Goal: Task Accomplishment & Management: Complete application form

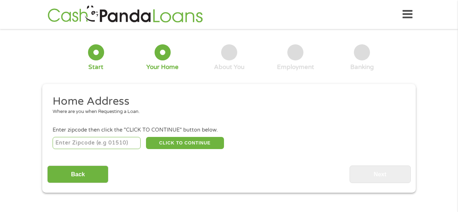
click at [113, 140] on input "number" at bounding box center [97, 143] width 88 height 12
type input "78666"
select select "[US_STATE]"
click at [191, 141] on button "CLICK TO CONTINUE" at bounding box center [185, 143] width 78 height 12
type input "78666"
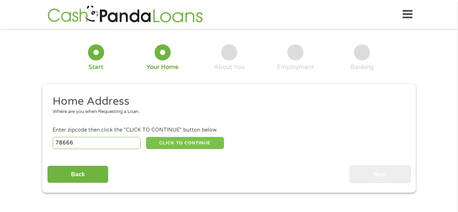
type input "San Marcos"
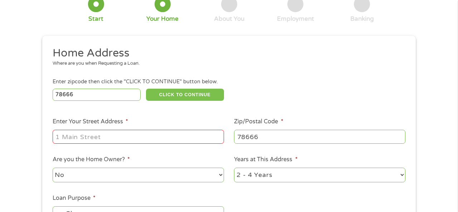
scroll to position [64, 0]
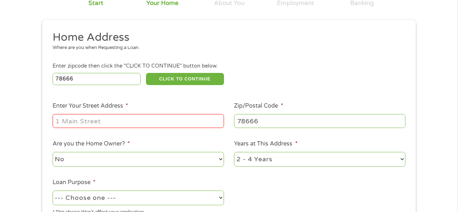
click at [109, 125] on input "Enter Your Street Address *" at bounding box center [139, 121] width 172 height 14
type input "[STREET_ADDRESS][PERSON_NAME]"
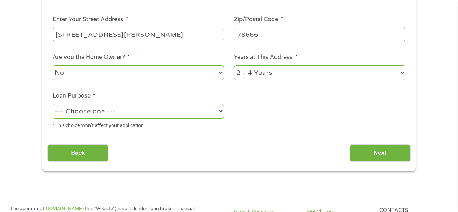
scroll to position [150, 0]
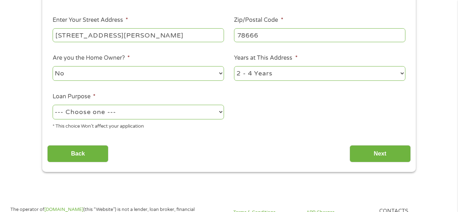
click at [192, 112] on select "--- Choose one --- Pay Bills Debt Consolidation Home Improvement Major Purchase…" at bounding box center [139, 112] width 172 height 15
select select "paybills"
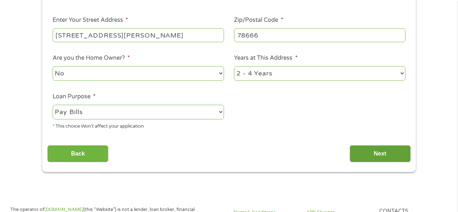
click at [379, 153] on input "Next" at bounding box center [380, 154] width 61 height 18
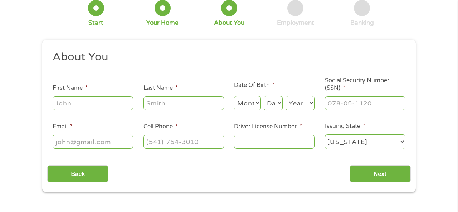
scroll to position [0, 0]
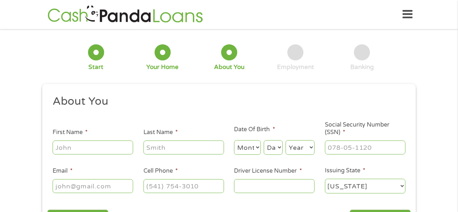
click at [114, 150] on input "First Name *" at bounding box center [93, 148] width 81 height 14
type input "[PERSON_NAME]"
type input "[EMAIL_ADDRESS][DOMAIN_NAME]"
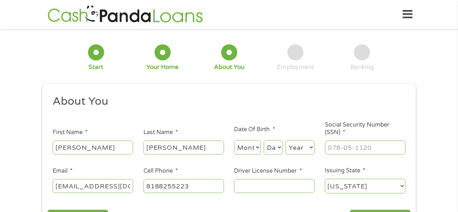
type input "[PHONE_NUMBER]"
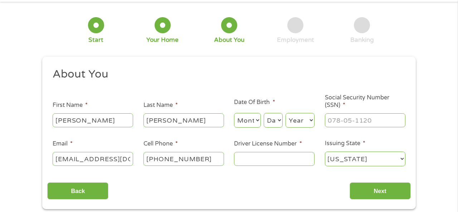
scroll to position [33, 0]
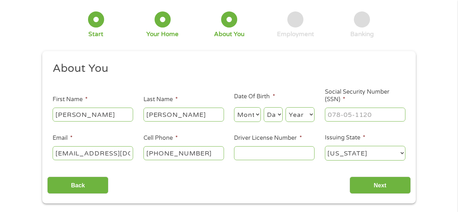
click at [295, 152] on input "Driver License Number *" at bounding box center [274, 153] width 81 height 14
type input "35012502"
click at [365, 114] on input "___-__-____" at bounding box center [365, 115] width 81 height 14
type input "617-86-1992"
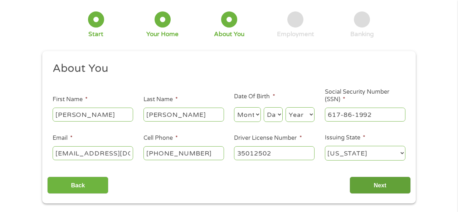
click at [372, 186] on input "Next" at bounding box center [380, 186] width 61 height 18
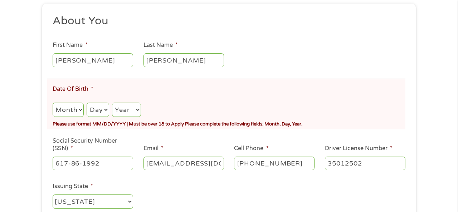
scroll to position [110, 0]
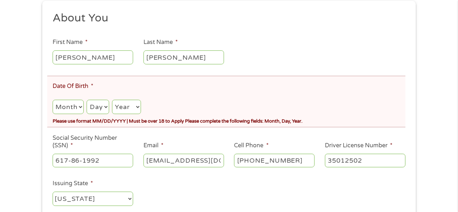
click at [77, 109] on select "Month 1 2 3 4 5 6 7 8 9 10 11 12" at bounding box center [68, 107] width 31 height 15
select select "9"
click at [104, 109] on select "Day 1 2 3 4 5 6 7 8 9 10 11 12 13 14 15 16 17 18 19 20 21 22 23 24 25 26 27 28 …" at bounding box center [98, 107] width 22 height 15
select select "19"
click at [133, 106] on select "Year [DATE] 2006 2005 2004 2003 2002 2001 2000 1999 1998 1997 1996 1995 1994 19…" at bounding box center [126, 107] width 29 height 15
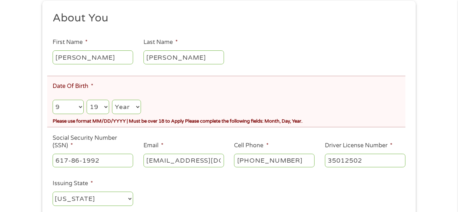
select select "1995"
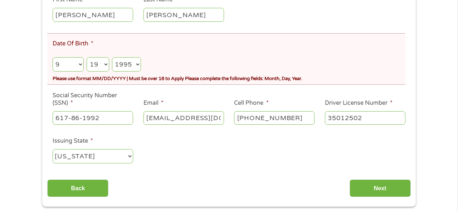
scroll to position [158, 0]
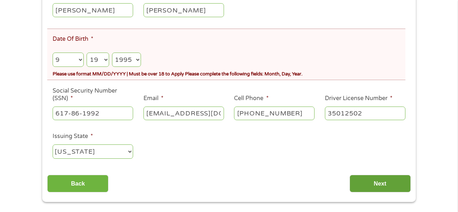
click at [371, 186] on input "Next" at bounding box center [380, 184] width 61 height 18
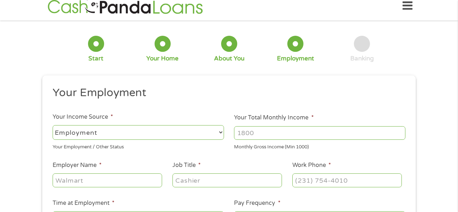
scroll to position [13, 0]
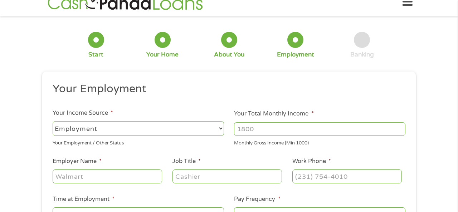
click at [261, 127] on input "Your Total Monthly Income *" at bounding box center [320, 129] width 172 height 14
type input "3000"
click at [94, 175] on input "Employer Name *" at bounding box center [108, 177] width 110 height 14
type input "Compass Group"
click at [220, 180] on input "Job Title *" at bounding box center [228, 177] width 110 height 14
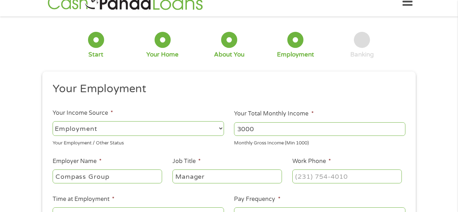
type input "Manager"
click at [335, 178] on input "(___) ___-____" at bounding box center [348, 177] width 110 height 14
type input "[PHONE_NUMBER]"
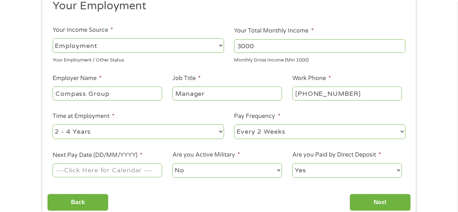
scroll to position [110, 0]
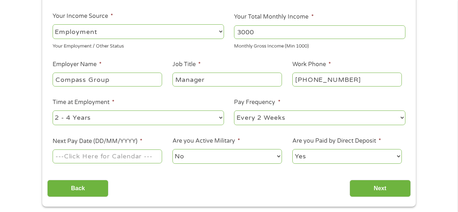
click at [119, 160] on input "Next Pay Date (DD/MM/YYYY) *" at bounding box center [108, 157] width 110 height 14
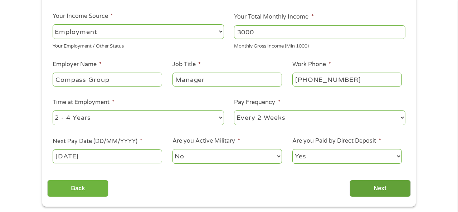
type input "[DATE]"
click at [382, 188] on input "Next" at bounding box center [380, 189] width 61 height 18
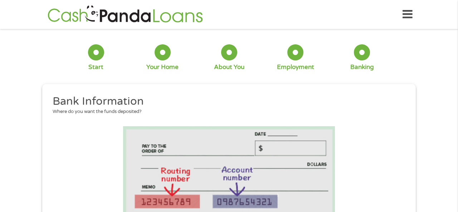
scroll to position [108, 0]
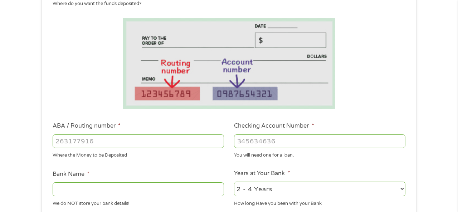
click at [165, 138] on input "ABA / Routing number *" at bounding box center [139, 142] width 172 height 14
type input "111900659"
type input "[PERSON_NAME] FARGO BANK"
type input "111900659"
click at [270, 142] on input "Checking Account Number *" at bounding box center [320, 142] width 172 height 14
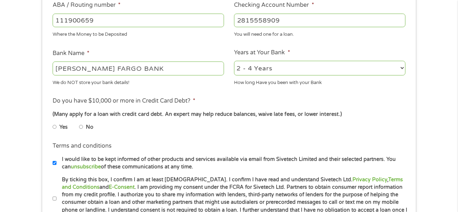
scroll to position [230, 0]
type input "2815558909"
click at [81, 127] on input "No" at bounding box center [81, 126] width 4 height 11
radio input "true"
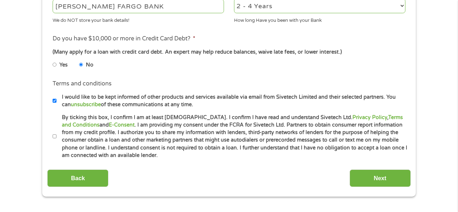
scroll to position [298, 0]
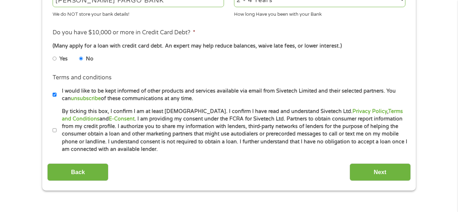
click at [56, 131] on input "By ticking this box, I confirm I am at least [DEMOGRAPHIC_DATA]. I confirm I ha…" at bounding box center [55, 130] width 4 height 11
checkbox input "true"
click at [387, 176] on input "Next" at bounding box center [380, 173] width 61 height 18
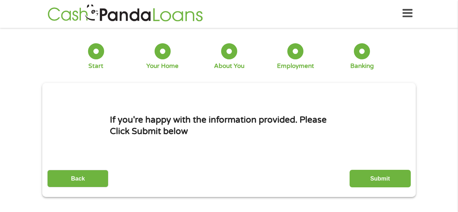
scroll to position [0, 0]
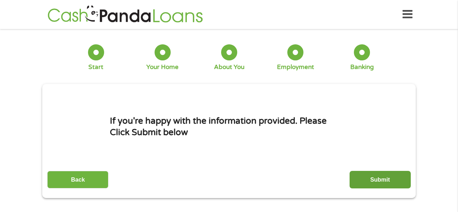
click at [386, 176] on input "Submit" at bounding box center [380, 180] width 61 height 18
